Goal: Task Accomplishment & Management: Manage account settings

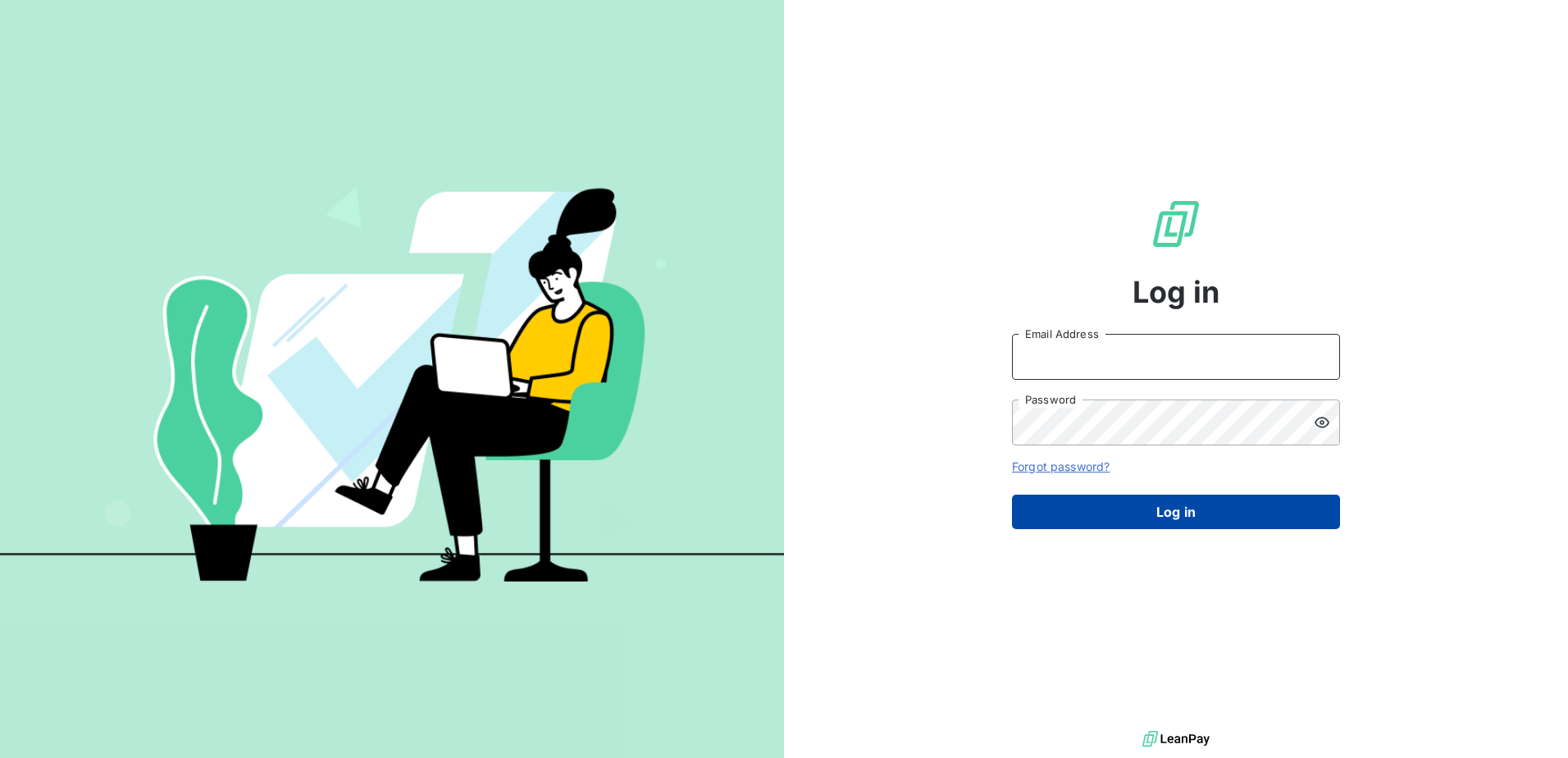
type input "[PERSON_NAME][EMAIL_ADDRESS][PERSON_NAME][DOMAIN_NAME]"
click at [1145, 507] on button "Log in" at bounding box center [1175, 511] width 328 height 34
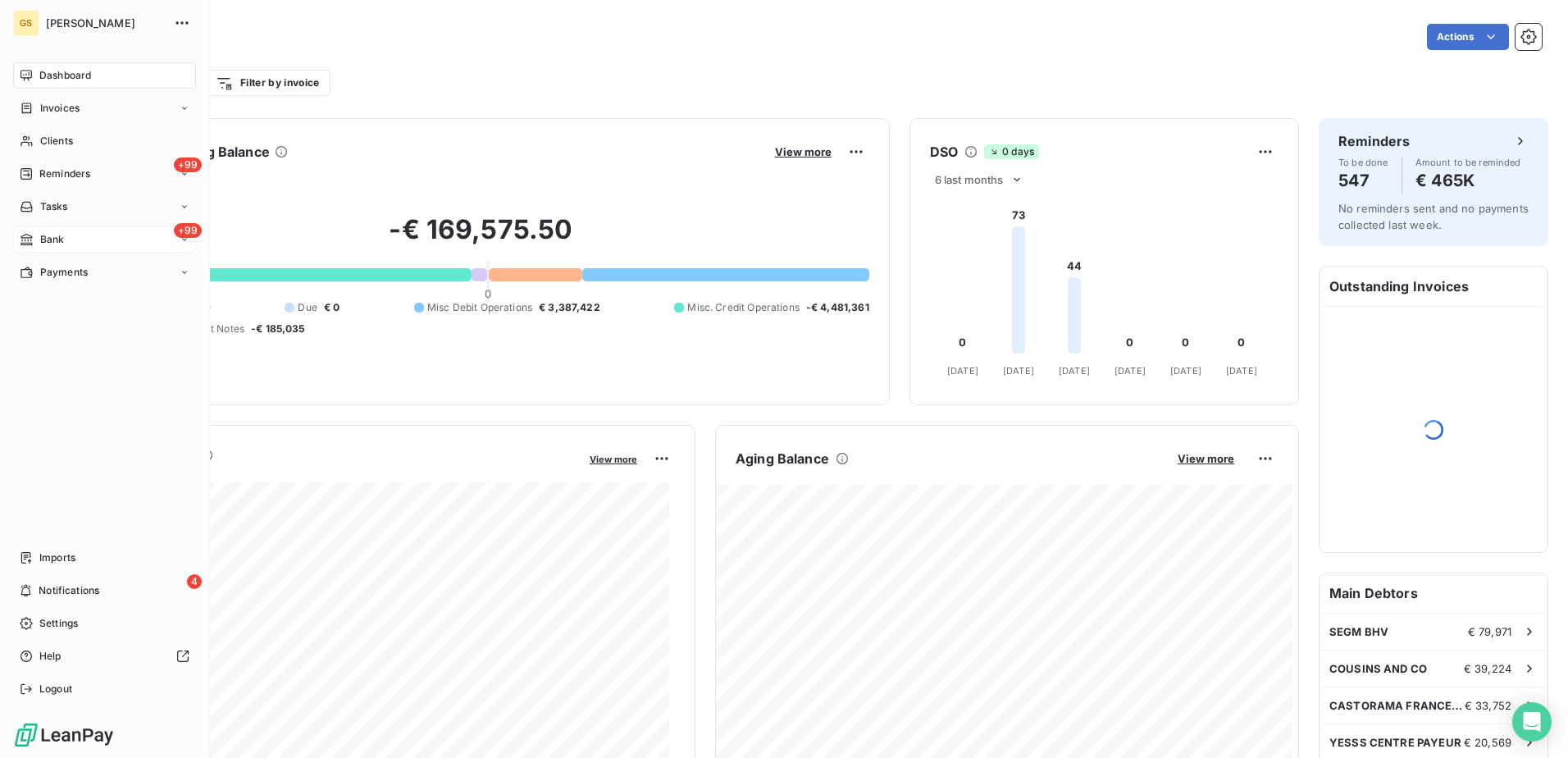
click at [92, 231] on div "+99 Bank" at bounding box center [105, 240] width 183 height 26
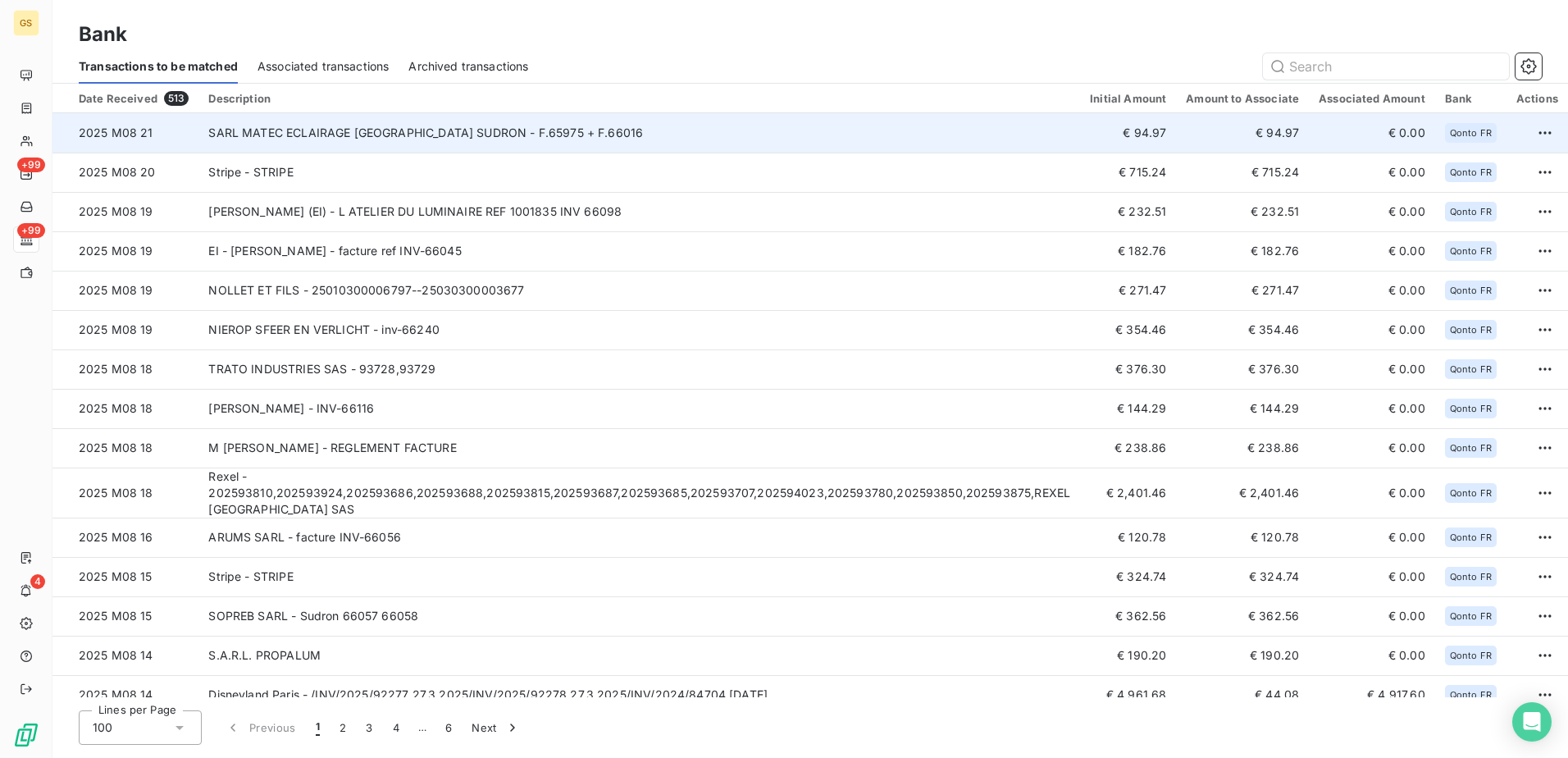
click at [706, 121] on td "SARL MATEC ECLAIRAGE [GEOGRAPHIC_DATA] SUDRON - F.65975 + F.66016" at bounding box center [639, 133] width 882 height 40
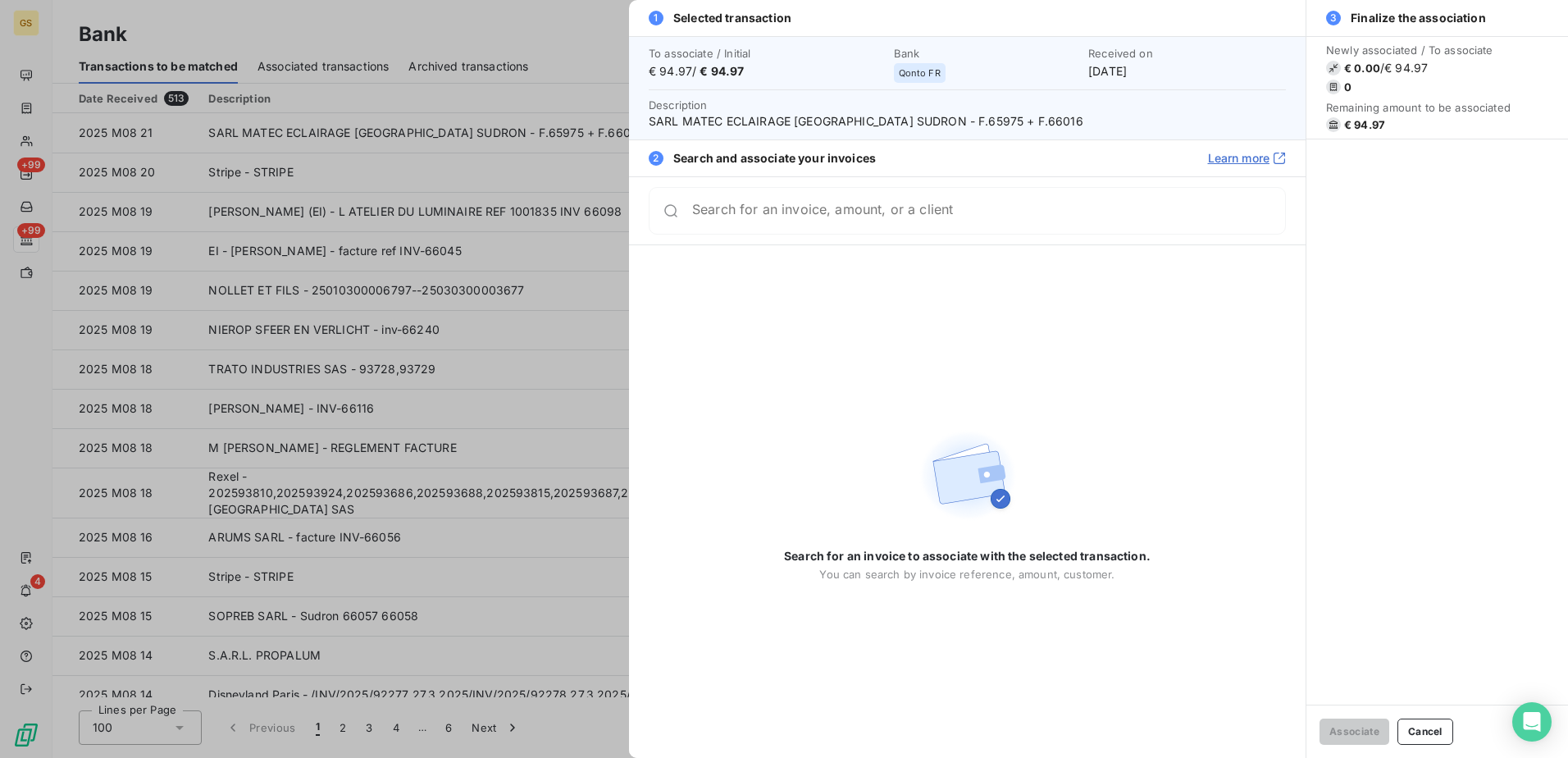
click at [527, 96] on div at bounding box center [784, 379] width 1568 height 758
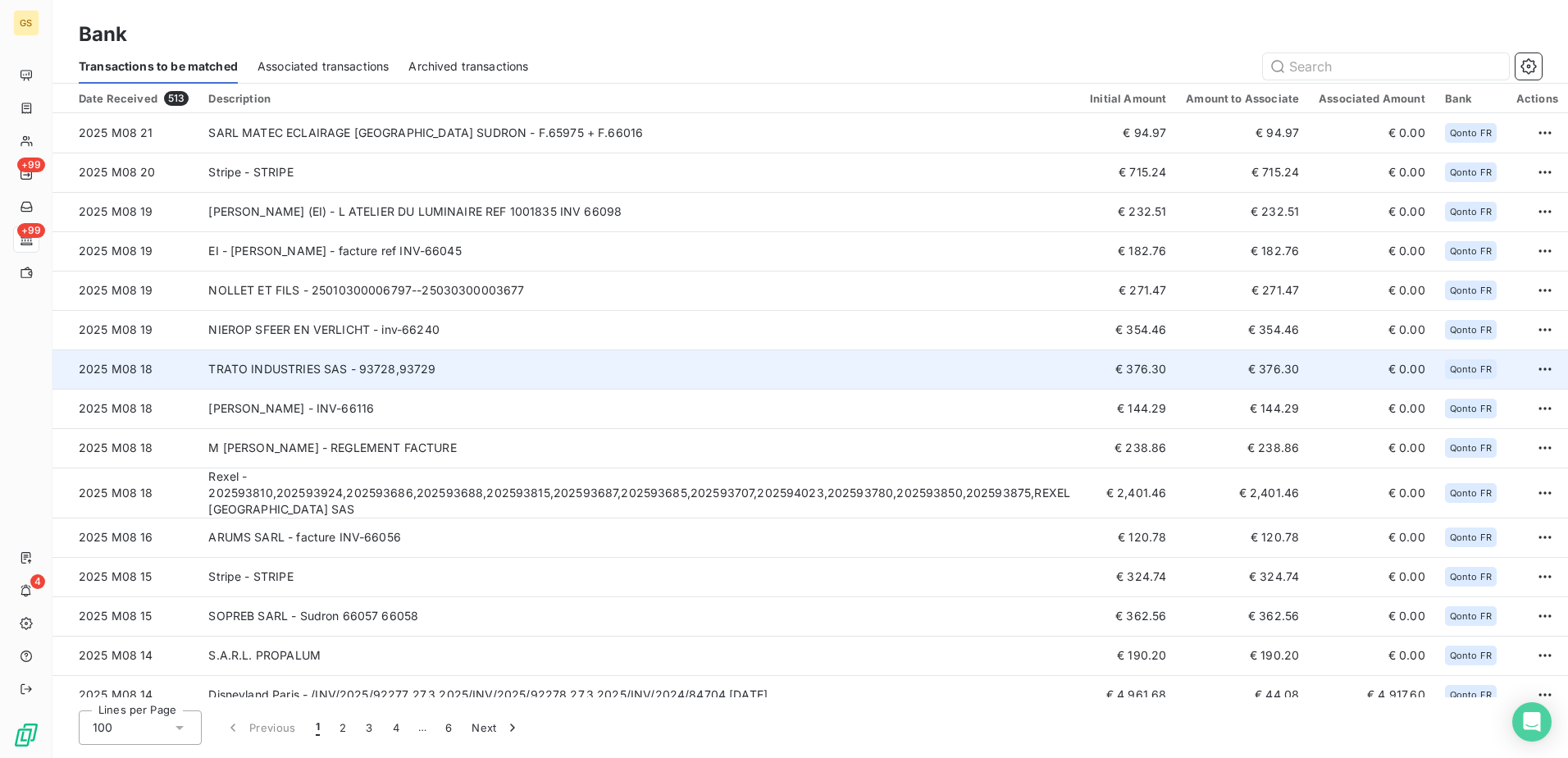
click at [574, 374] on td "TRATO INDUSTRIES SAS - 93728,93729" at bounding box center [639, 369] width 882 height 40
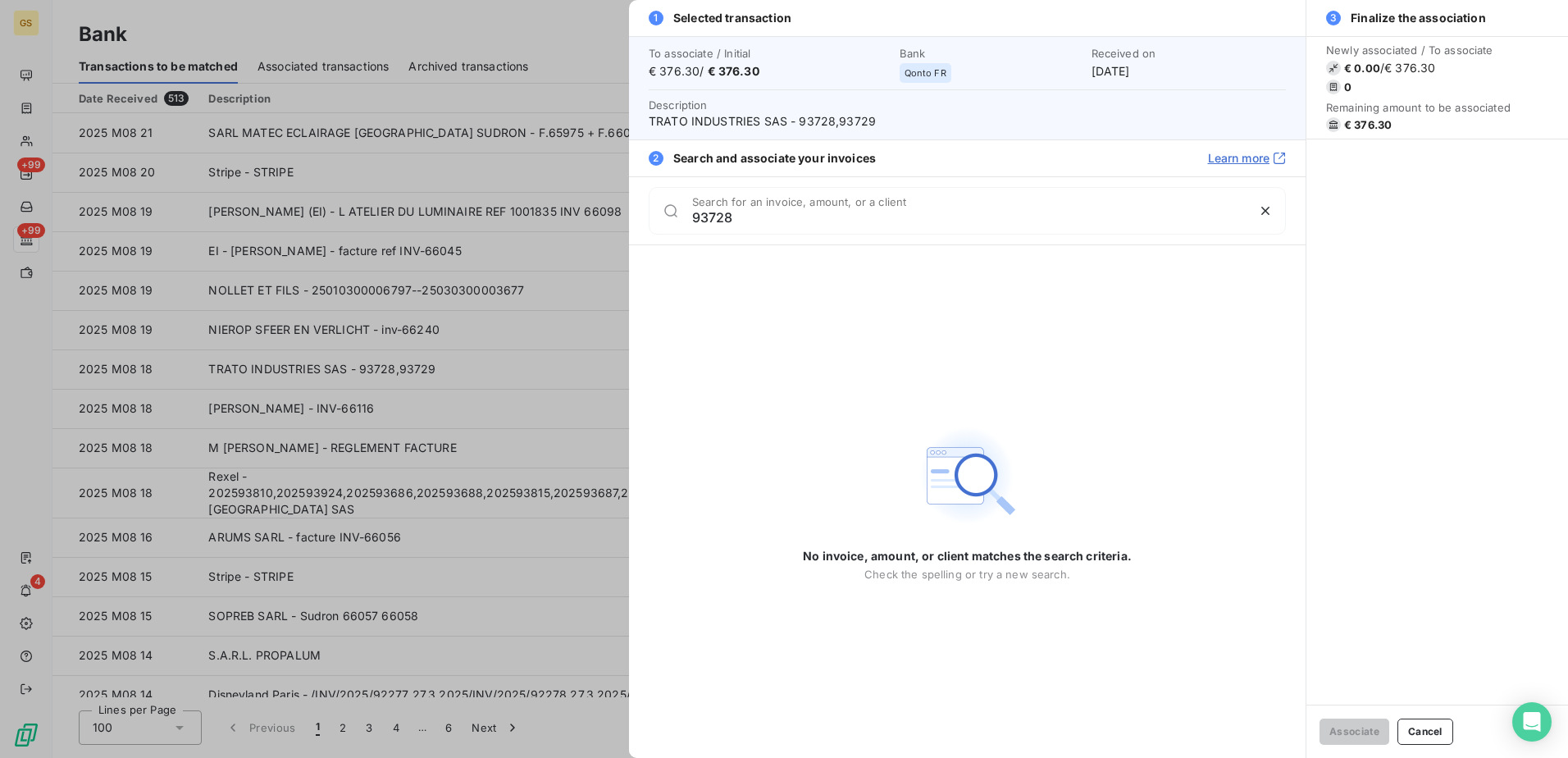
type input "93728"
click at [538, 393] on div at bounding box center [784, 379] width 1568 height 758
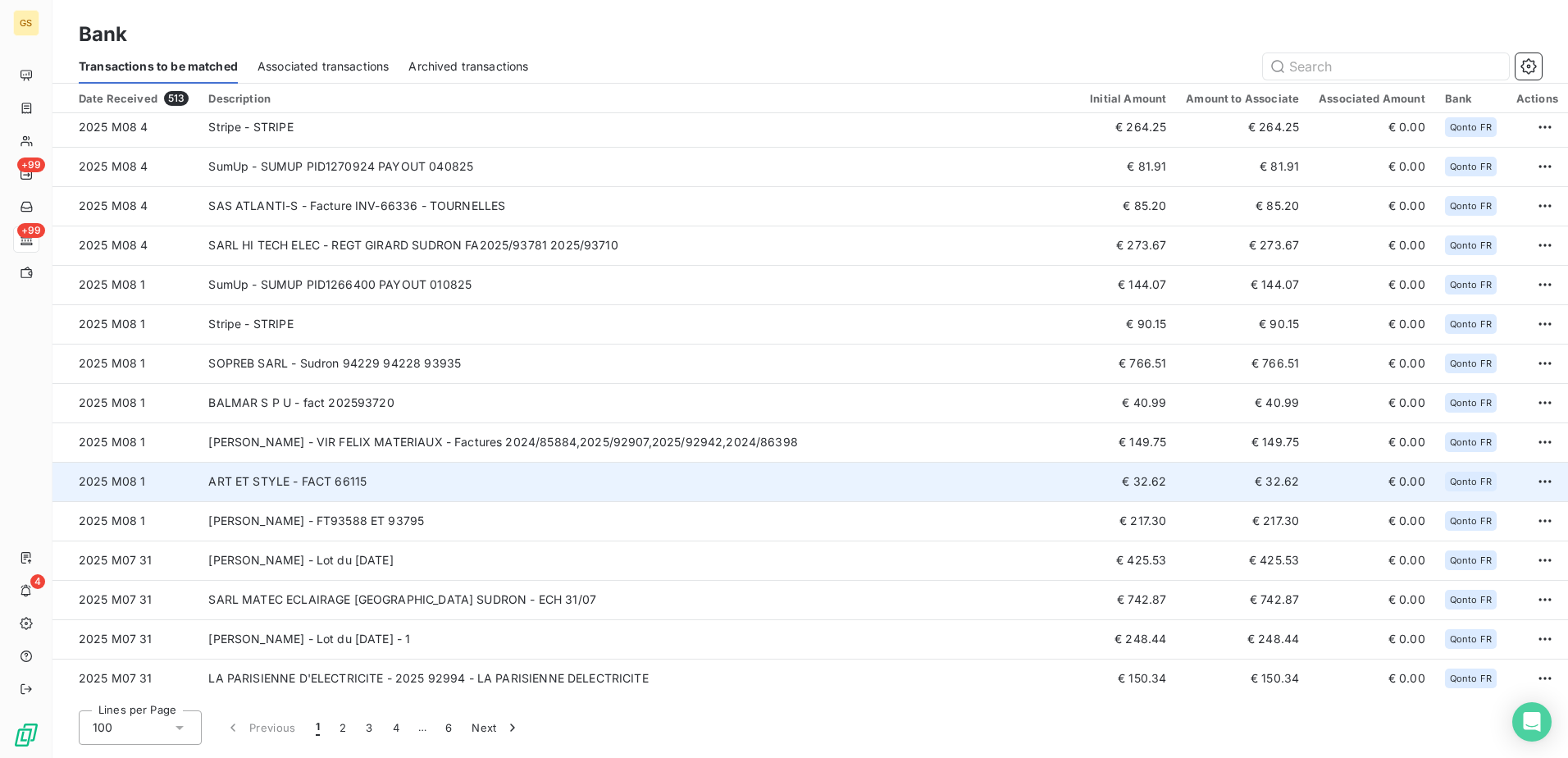
scroll to position [1476, 0]
